Goal: Navigation & Orientation: Find specific page/section

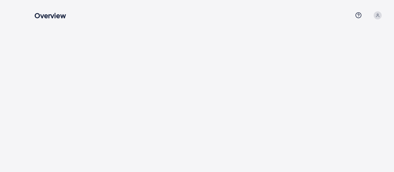
drag, startPoint x: 0, startPoint y: 0, endPoint x: 24, endPoint y: 22, distance: 32.5
click at [24, 22] on div "Overview Help Center Contact Support Term and policy About Us Profile Log out" at bounding box center [197, 24] width 394 height 48
click at [83, 27] on div at bounding box center [210, 24] width 370 height 48
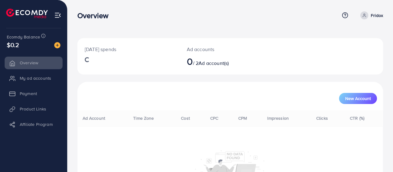
drag, startPoint x: 71, startPoint y: 18, endPoint x: 32, endPoint y: 17, distance: 38.9
click at [32, 17] on div "Overview Help Center Contact Support Term and policy About Us Fridox Profile Lo…" at bounding box center [196, 117] width 393 height 234
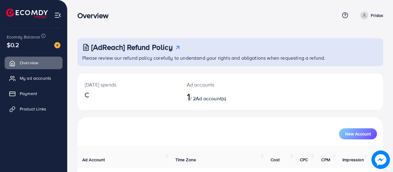
click at [39, 80] on span "My ad accounts" at bounding box center [35, 78] width 31 height 6
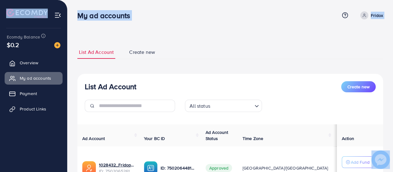
click at [285, 25] on nav "My ad accounts Help Center Contact Support Term and policy About Us Fridox Prof…" at bounding box center [230, 15] width 306 height 22
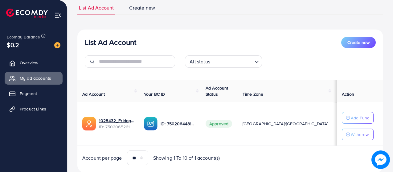
scroll to position [62, 0]
